Goal: Register for event/course

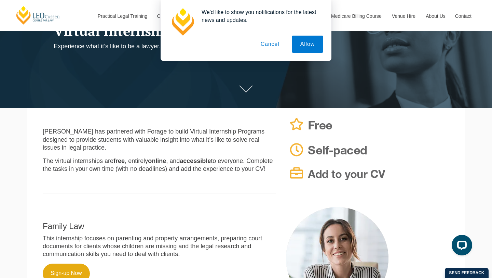
click at [265, 46] on button "Cancel" at bounding box center [270, 44] width 36 height 17
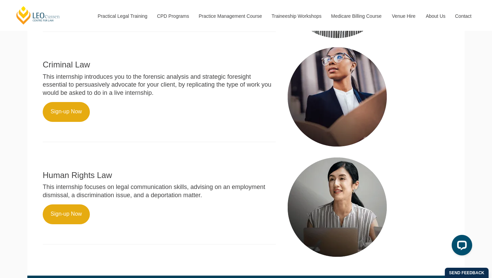
scroll to position [366, 0]
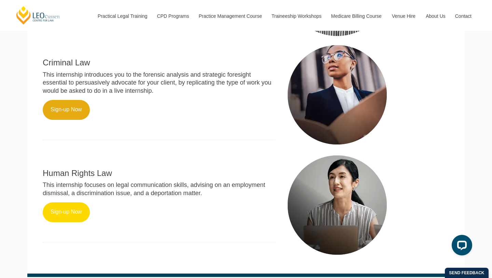
click at [79, 202] on link "Sign-up Now" at bounding box center [66, 212] width 47 height 20
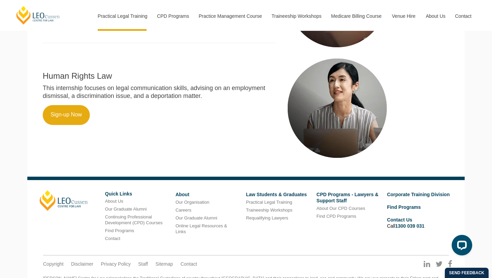
scroll to position [497, 0]
